Goal: Check status: Check status

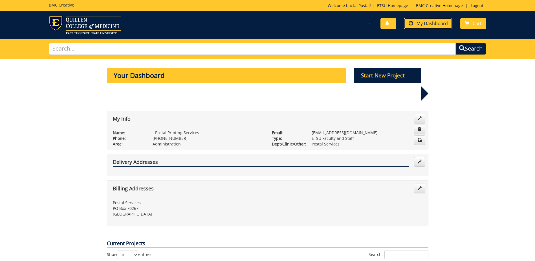
click at [424, 23] on span "My Dashboard" at bounding box center [432, 23] width 31 height 6
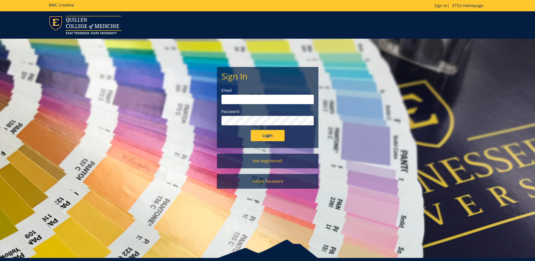
type input "[EMAIL_ADDRESS][DOMAIN_NAME]"
click at [265, 135] on input "Login" at bounding box center [268, 135] width 34 height 11
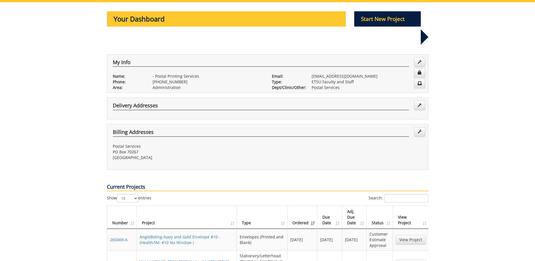
scroll to position [85, 0]
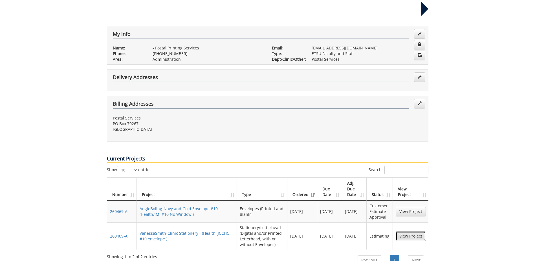
click at [413, 231] on link "View Project" at bounding box center [411, 236] width 30 height 10
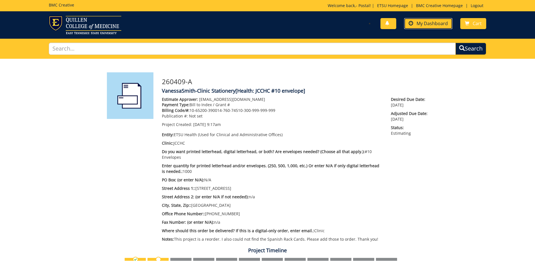
click at [434, 25] on span "My Dashboard" at bounding box center [432, 23] width 31 height 6
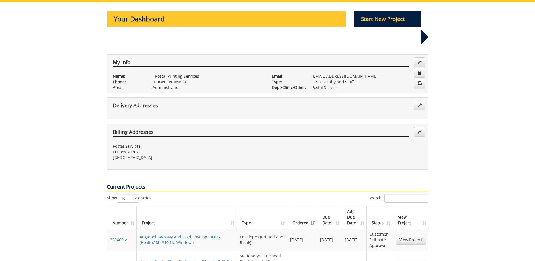
scroll to position [85, 0]
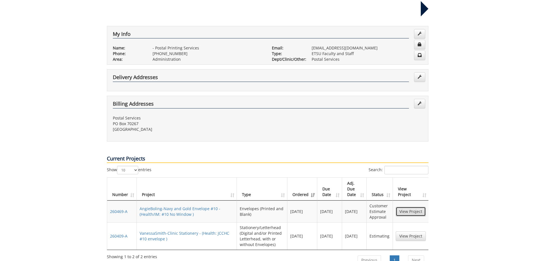
click at [417, 206] on link "View Project" at bounding box center [411, 211] width 30 height 10
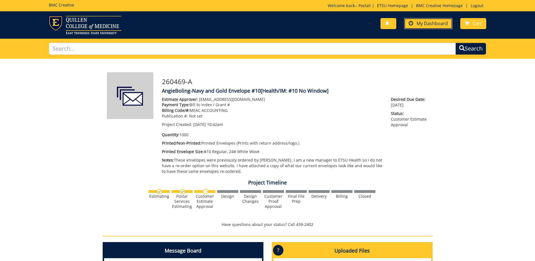
click at [430, 24] on span "My Dashboard" at bounding box center [432, 23] width 31 height 6
